Goal: Information Seeking & Learning: Learn about a topic

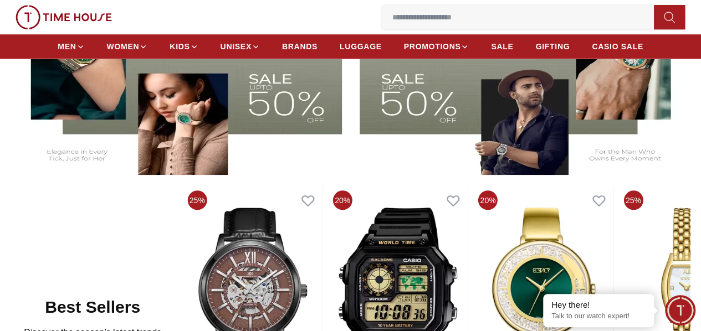
scroll to position [345, 0]
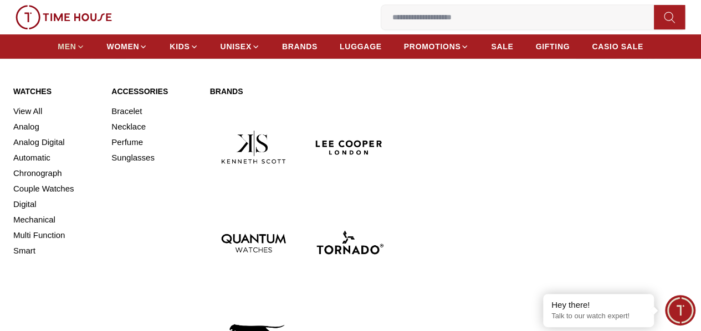
click at [84, 55] on link "MEN" at bounding box center [71, 47] width 27 height 20
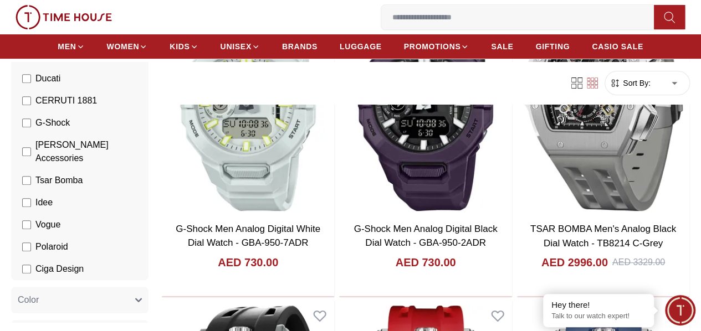
scroll to position [321, 0]
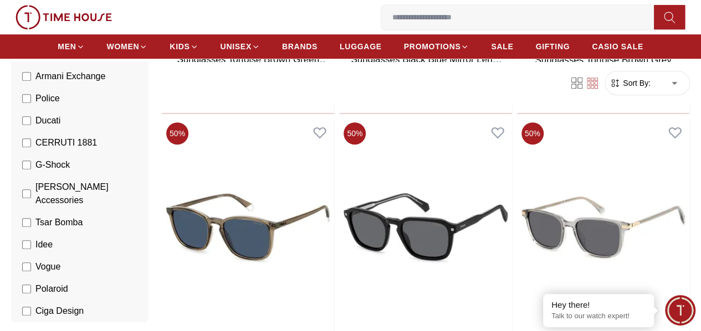
scroll to position [394, 0]
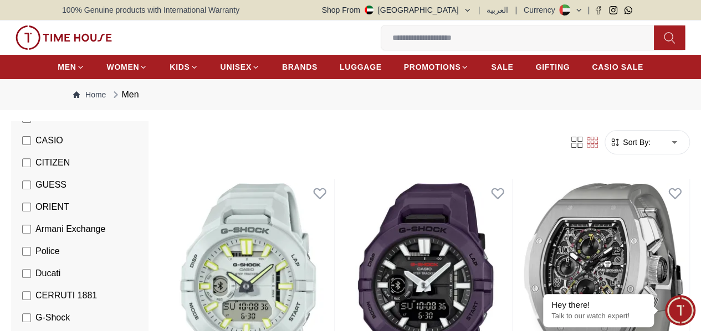
scroll to position [200, 0]
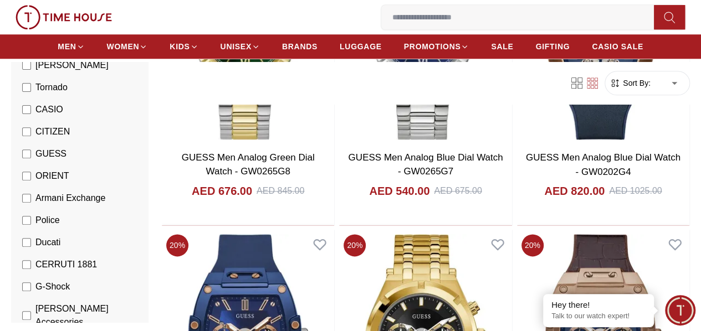
scroll to position [550, 0]
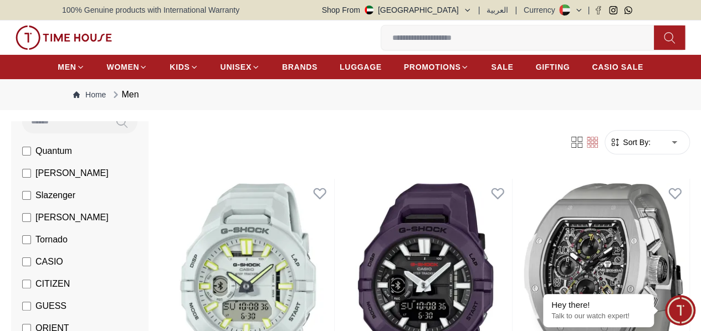
scroll to position [140, 0]
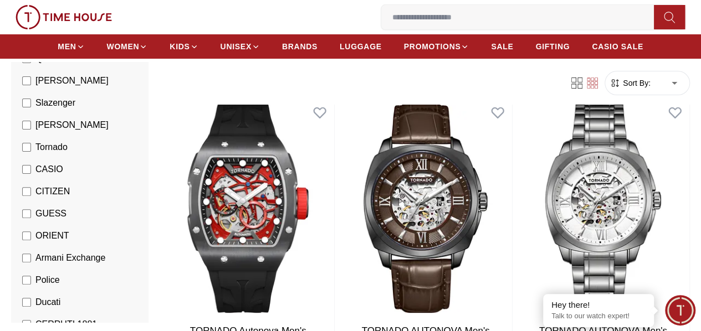
scroll to position [109, 0]
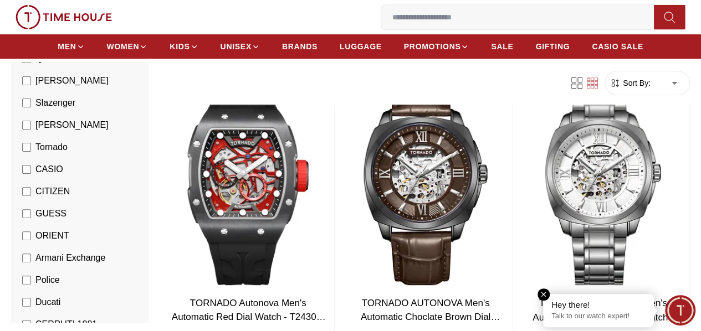
click at [541, 293] on em "Close tooltip" at bounding box center [544, 295] width 12 height 12
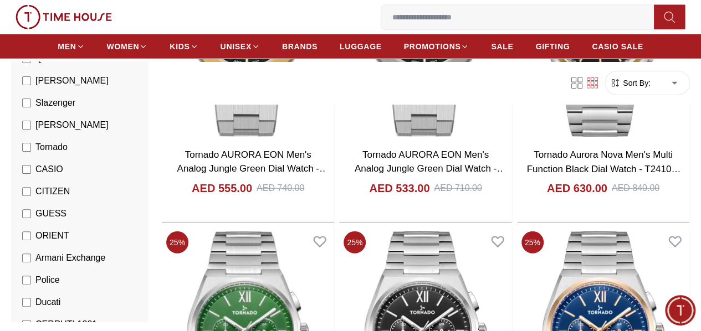
scroll to position [1488, 0]
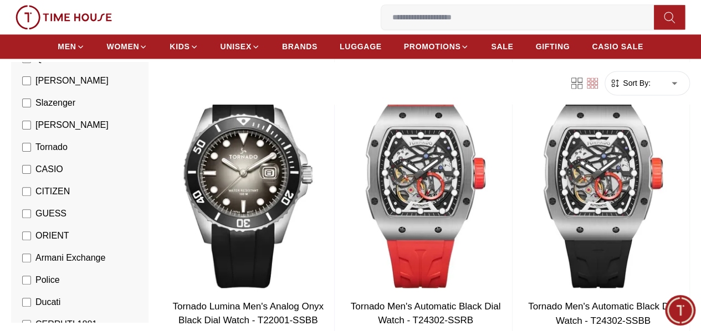
scroll to position [2860, 0]
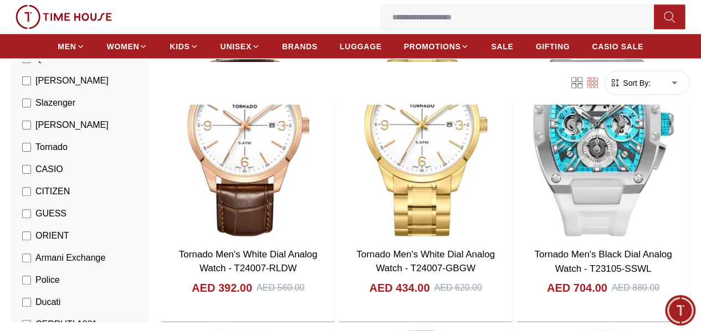
scroll to position [5569, 0]
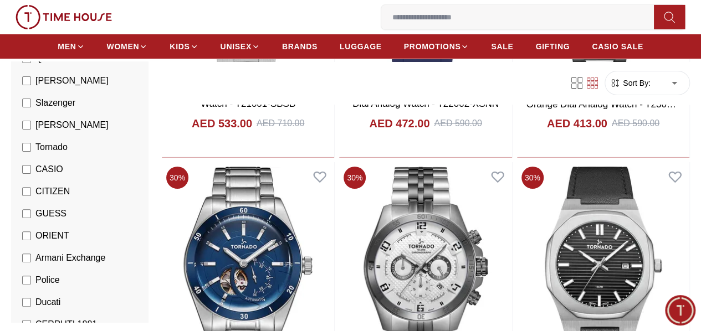
scroll to position [6241, 0]
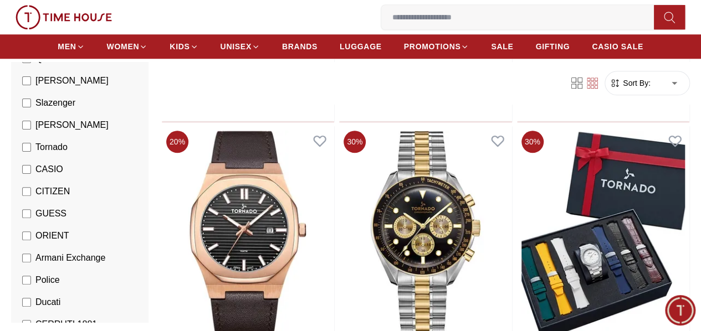
scroll to position [9257, 0]
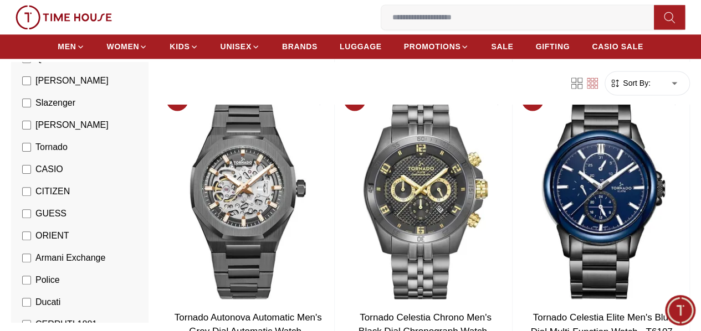
scroll to position [9365, 0]
